Goal: Navigation & Orientation: Find specific page/section

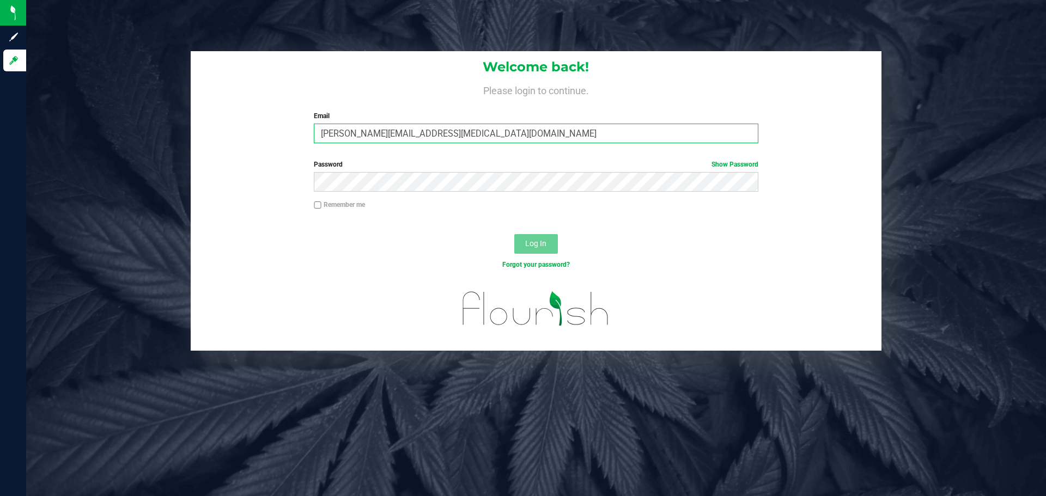
click at [394, 136] on input "[PERSON_NAME][EMAIL_ADDRESS][MEDICAL_DATA][DOMAIN_NAME]" at bounding box center [536, 134] width 444 height 20
type input "[PERSON_NAME][EMAIL_ADDRESS][DOMAIN_NAME]"
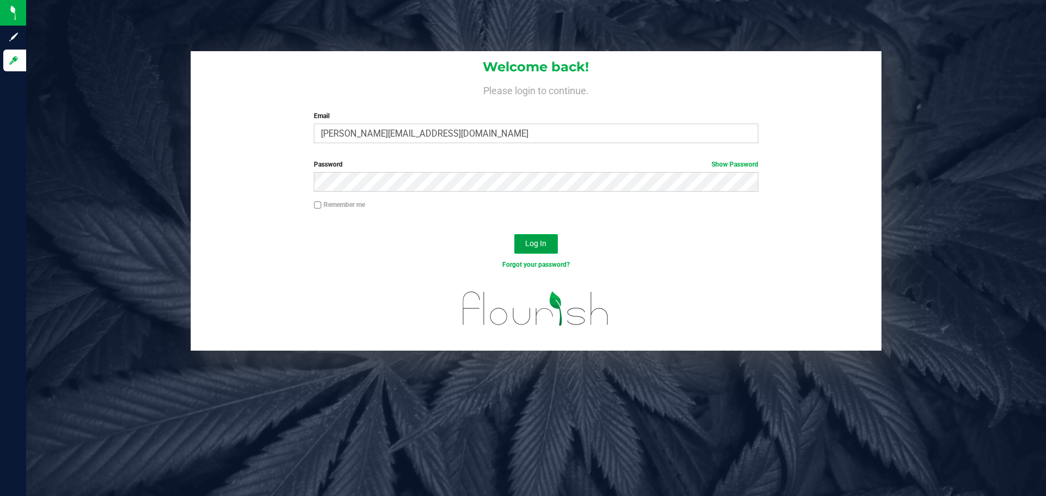
click at [534, 241] on span "Log In" at bounding box center [535, 243] width 21 height 9
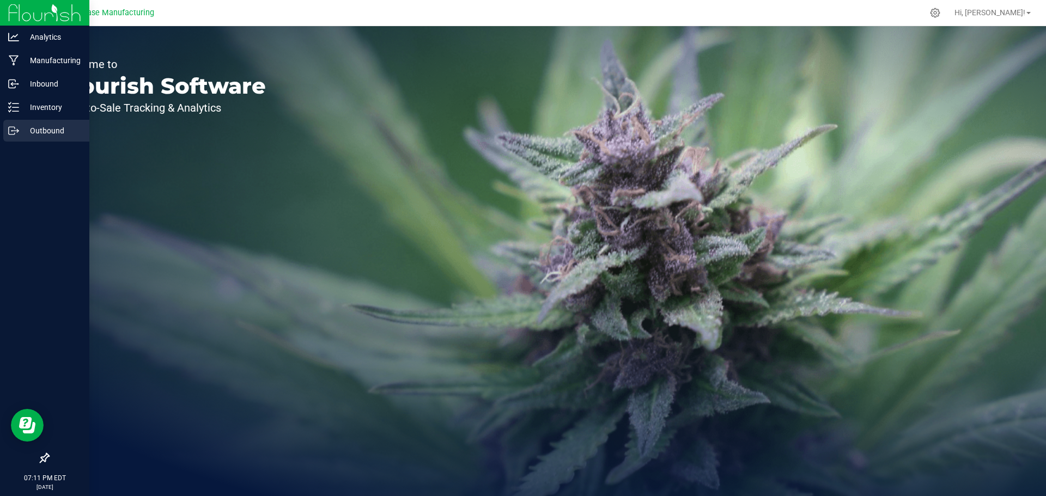
click at [45, 128] on p "Outbound" at bounding box center [51, 130] width 65 height 13
